Goal: Task Accomplishment & Management: Manage account settings

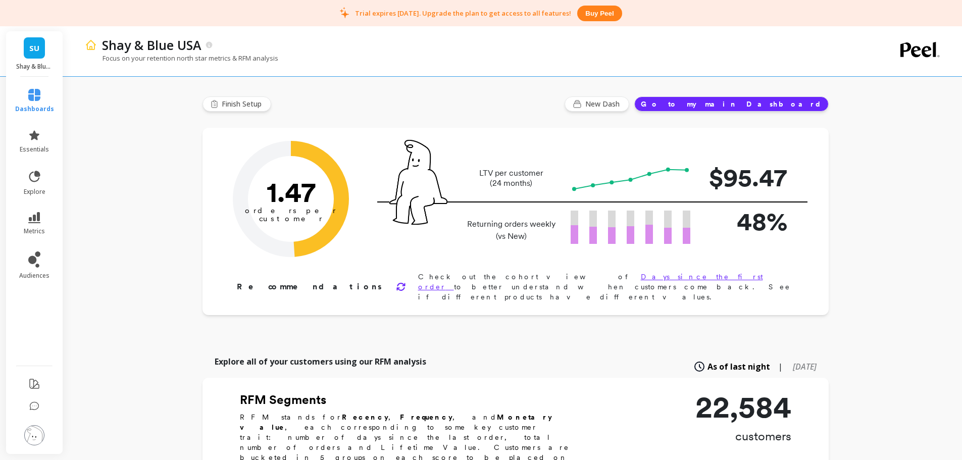
click at [26, 51] on link "SU" at bounding box center [34, 47] width 21 height 21
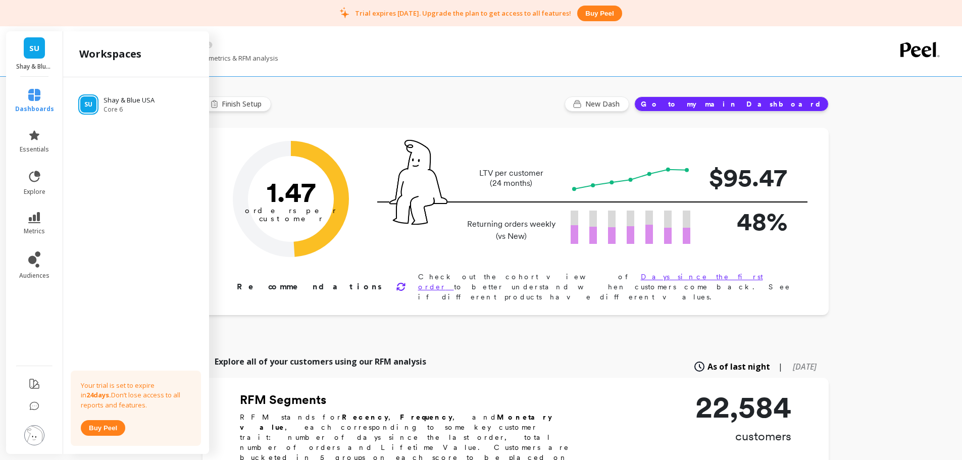
click at [126, 145] on div "[PERSON_NAME] & Blue USA Core 6 Your trial is set to expire [DATE]. Don’t lose …" at bounding box center [136, 263] width 146 height 373
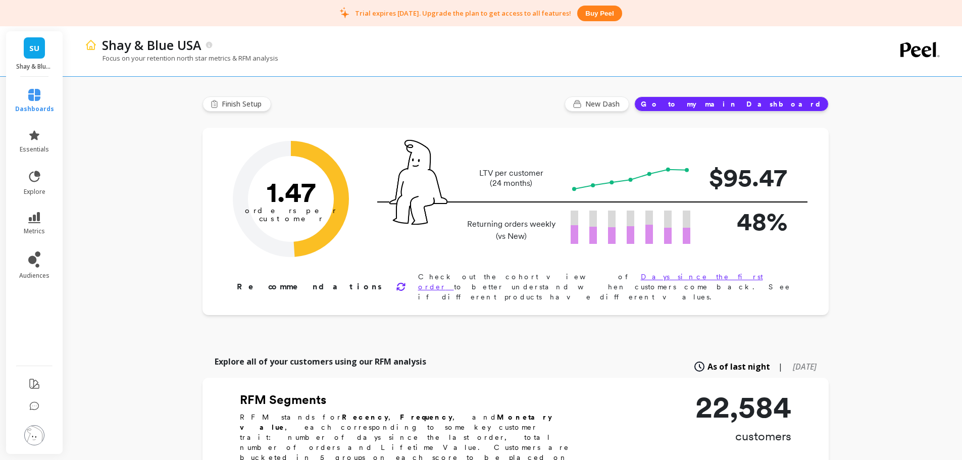
click at [292, 76] on div "Shay & Blue USA Focus on your retention north star metrics & RFM analysis" at bounding box center [472, 51] width 774 height 50
